Goal: Information Seeking & Learning: Learn about a topic

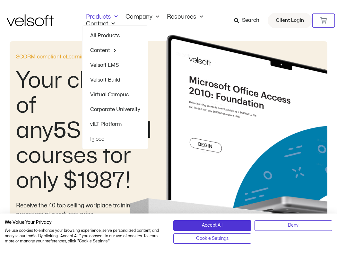
click at [109, 17] on link "Products" at bounding box center [101, 16] width 39 height 7
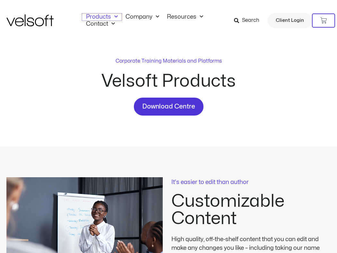
click at [109, 17] on link "Products" at bounding box center [101, 16] width 39 height 7
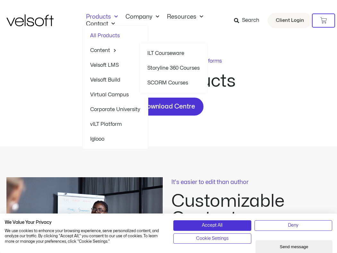
click at [104, 51] on link "Content" at bounding box center [115, 50] width 50 height 15
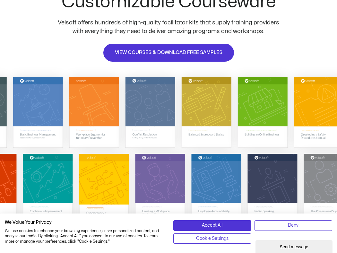
scroll to position [48, 0]
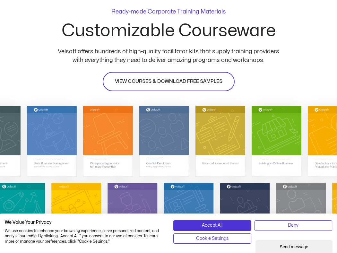
click at [180, 79] on span "VIEW COURSES & DOWNLOAD FREE SAMPLES" at bounding box center [168, 82] width 107 height 8
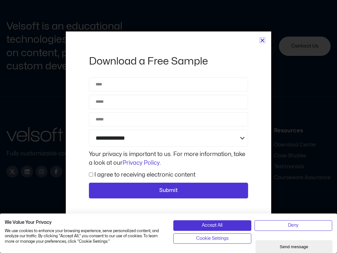
scroll to position [2872, 0]
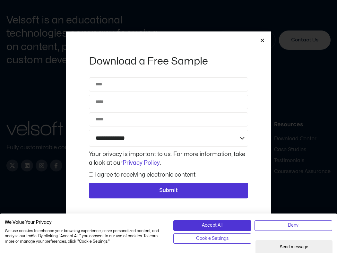
click at [260, 40] on icon "Close" at bounding box center [262, 40] width 5 height 5
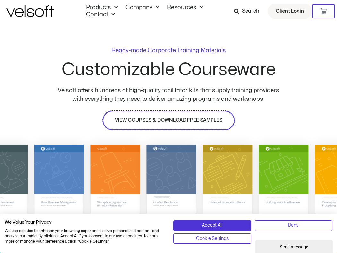
scroll to position [3, 0]
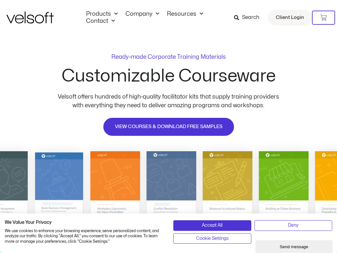
click at [72, 163] on img at bounding box center [59, 186] width 48 height 68
